Goal: Information Seeking & Learning: Learn about a topic

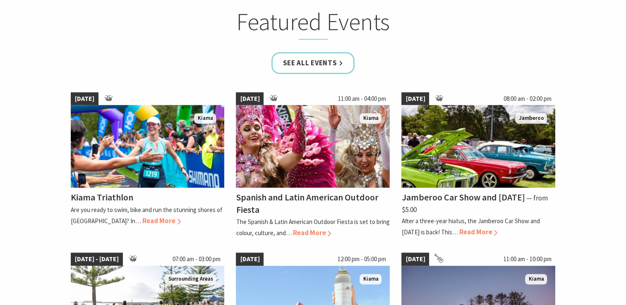
scroll to position [522, 0]
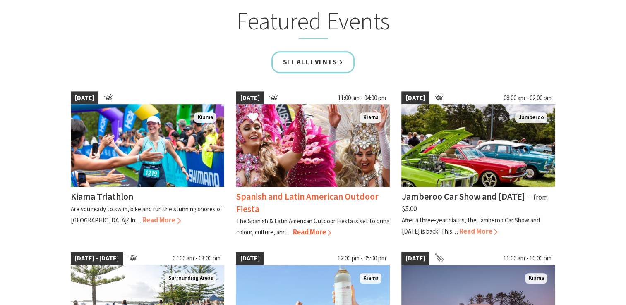
click at [300, 235] on div "Spanish and Latin American Outdoor Fiesta The Spanish & Latin American Outdoor …" at bounding box center [313, 212] width 154 height 51
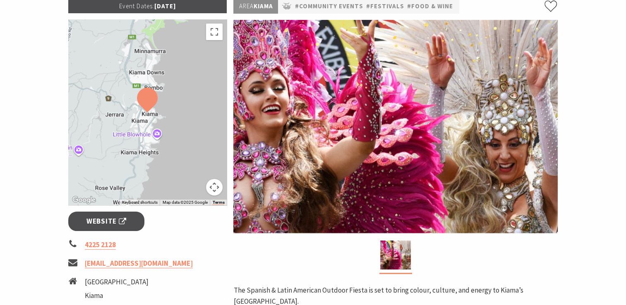
scroll to position [126, 0]
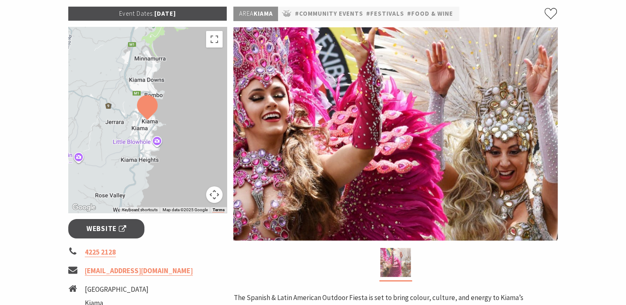
click at [396, 259] on img at bounding box center [395, 262] width 31 height 29
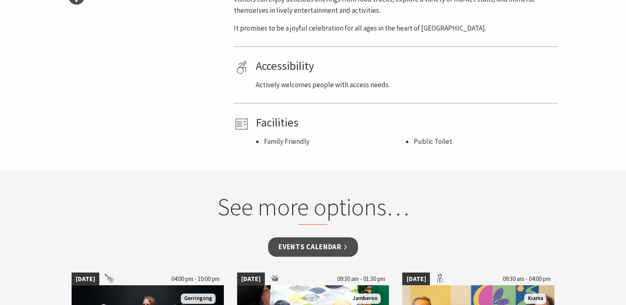
scroll to position [485, 0]
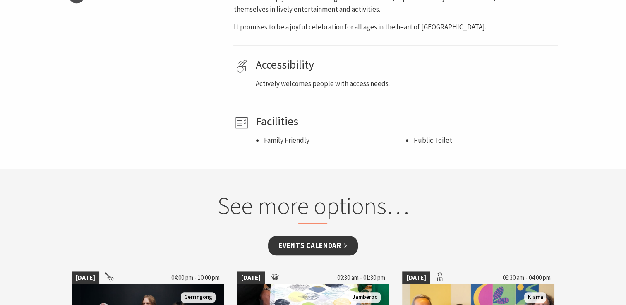
click at [298, 244] on link "Events Calendar" at bounding box center [313, 245] width 90 height 19
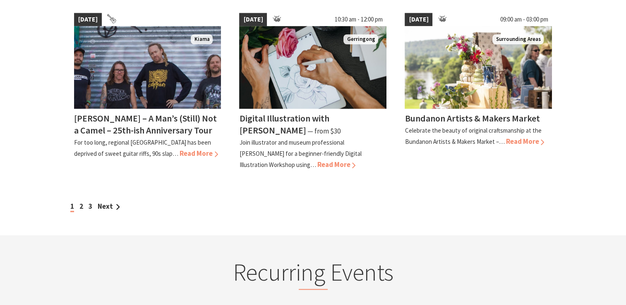
scroll to position [767, 0]
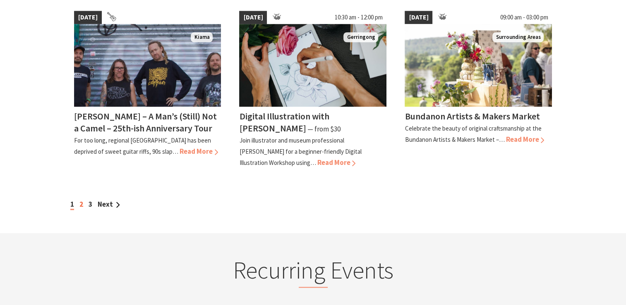
click at [81, 203] on link "2" at bounding box center [81, 204] width 4 height 9
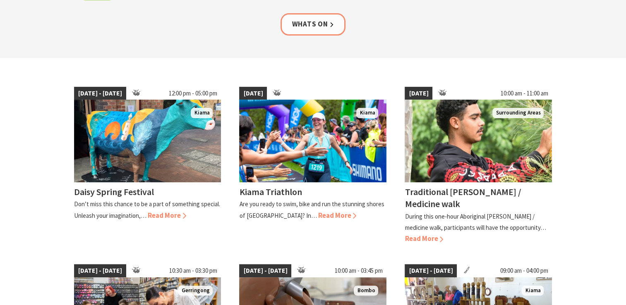
scroll to position [174, 0]
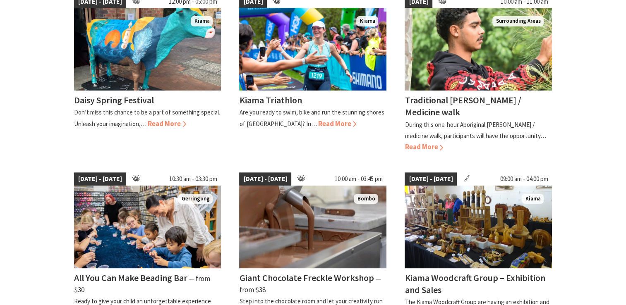
scroll to position [265, 0]
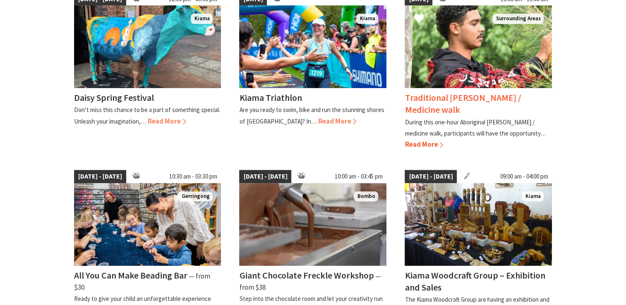
click at [420, 144] on span "Read More" at bounding box center [424, 144] width 38 height 9
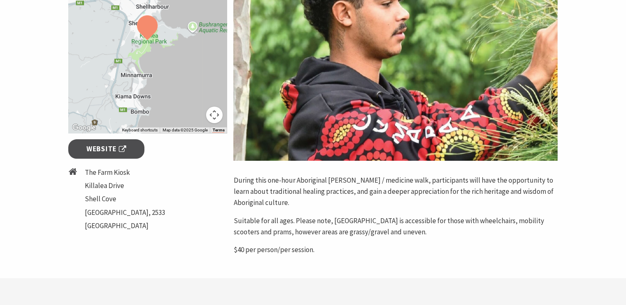
scroll to position [207, 0]
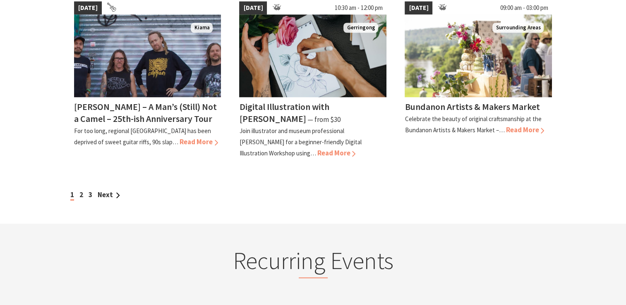
scroll to position [783, 0]
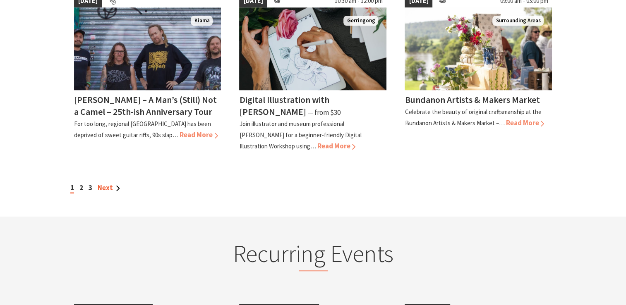
click at [109, 183] on link "Next" at bounding box center [109, 187] width 22 height 9
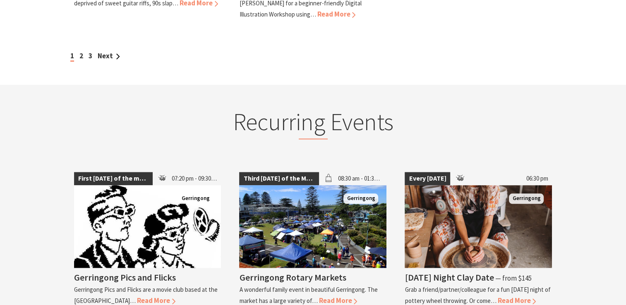
scroll to position [945, 0]
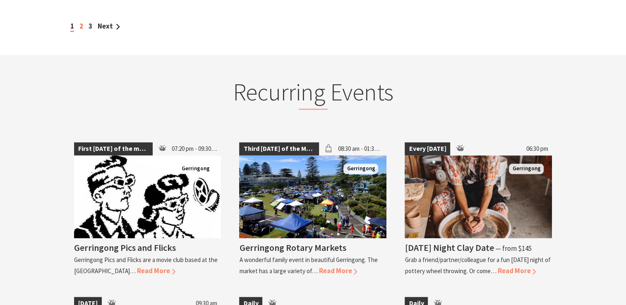
click at [81, 24] on link "2" at bounding box center [81, 26] width 4 height 9
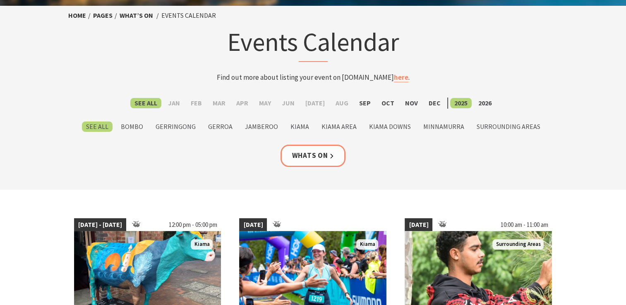
scroll to position [38, 0]
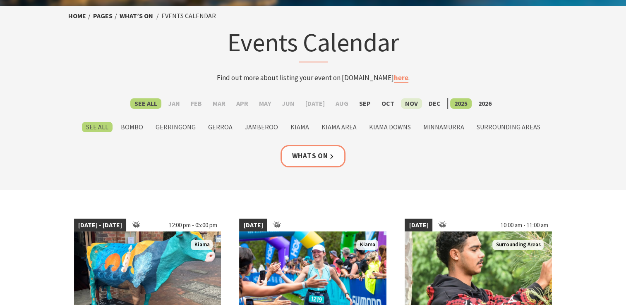
click at [408, 103] on label "Nov" at bounding box center [411, 104] width 21 height 10
click at [0, 0] on input "Nov" at bounding box center [0, 0] width 0 height 0
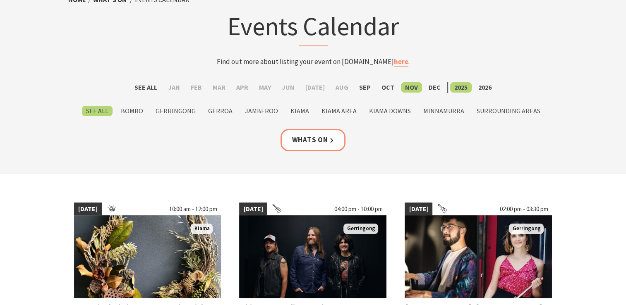
scroll to position [54, 0]
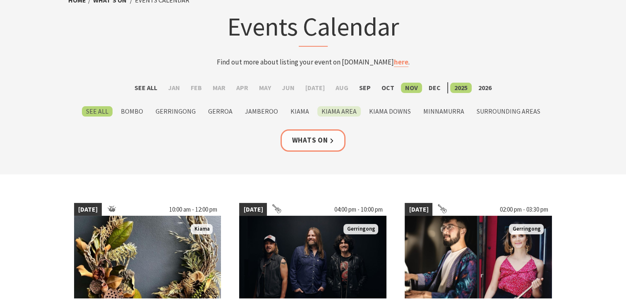
click at [338, 115] on label "Kiama Area" at bounding box center [338, 111] width 43 height 10
click at [0, 0] on input "Kiama Area" at bounding box center [0, 0] width 0 height 0
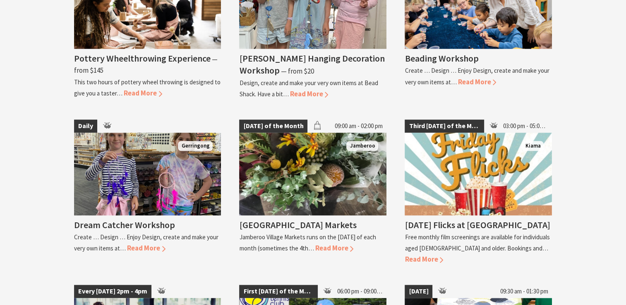
scroll to position [743, 0]
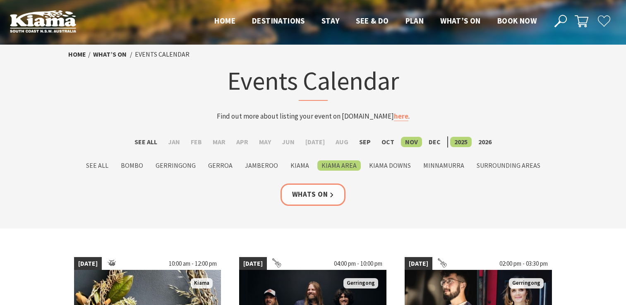
scroll to position [54, 0]
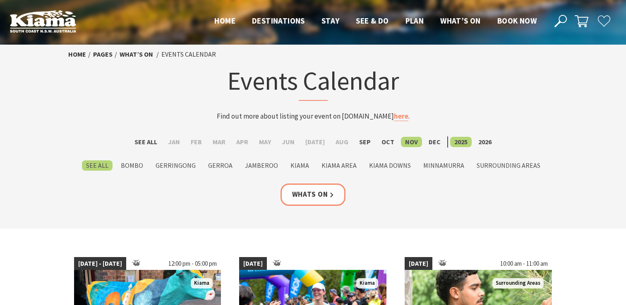
scroll to position [38, 0]
